Goal: Navigation & Orientation: Go to known website

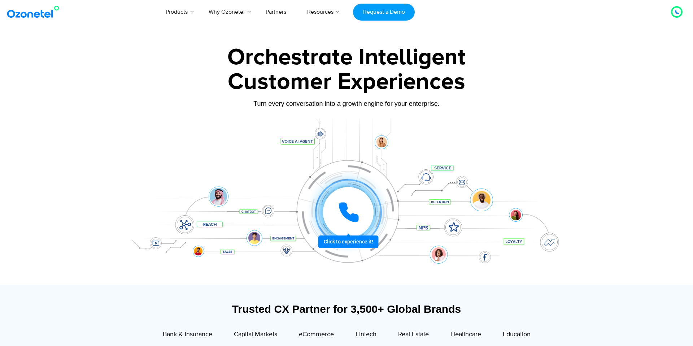
click at [350, 215] on icon at bounding box center [349, 212] width 18 height 18
click at [349, 210] on icon at bounding box center [348, 212] width 25 height 25
click at [357, 217] on icon at bounding box center [349, 212] width 18 height 18
click at [348, 205] on icon at bounding box center [348, 212] width 31 height 31
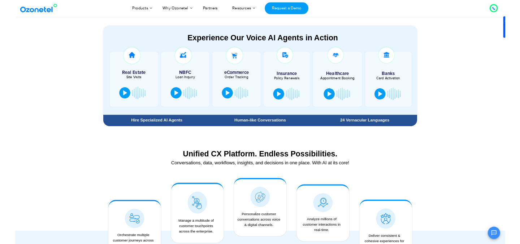
scroll to position [398, 0]
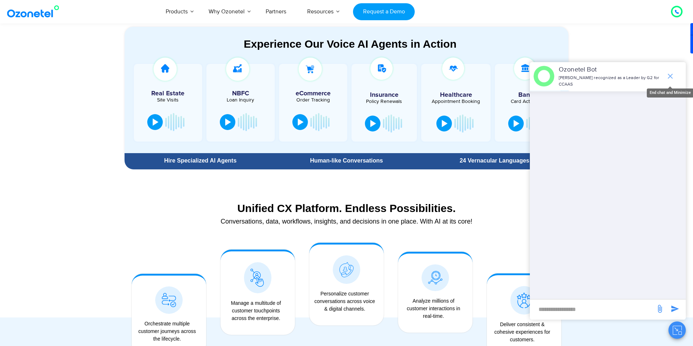
click at [520, 78] on icon "end chat or minimize" at bounding box center [670, 76] width 5 height 5
